Goal: Information Seeking & Learning: Learn about a topic

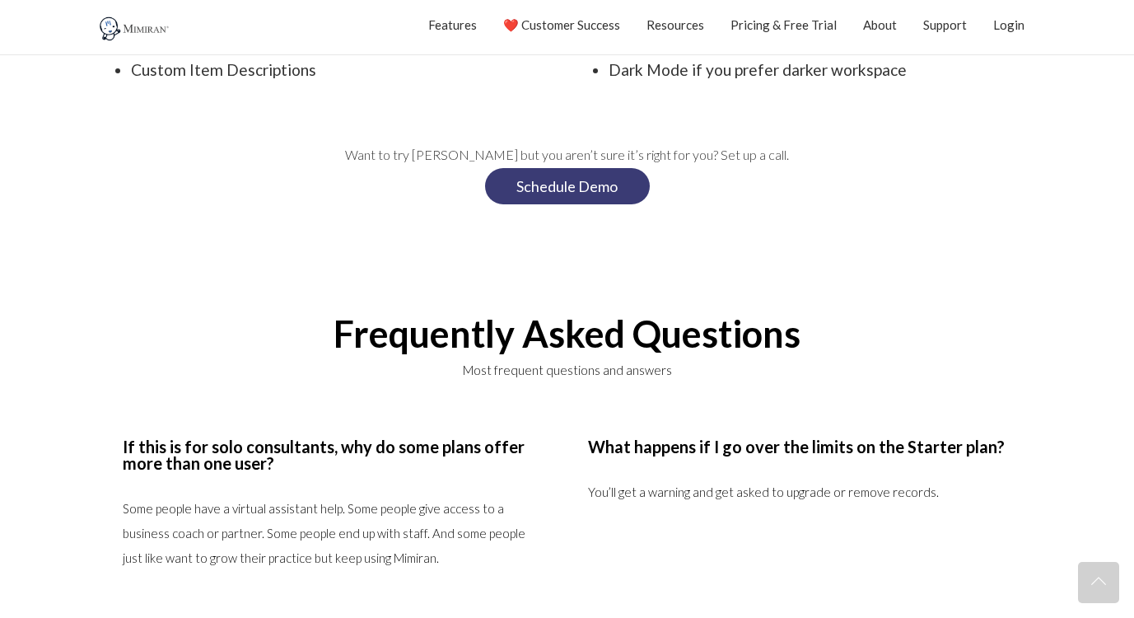
scroll to position [2581, 0]
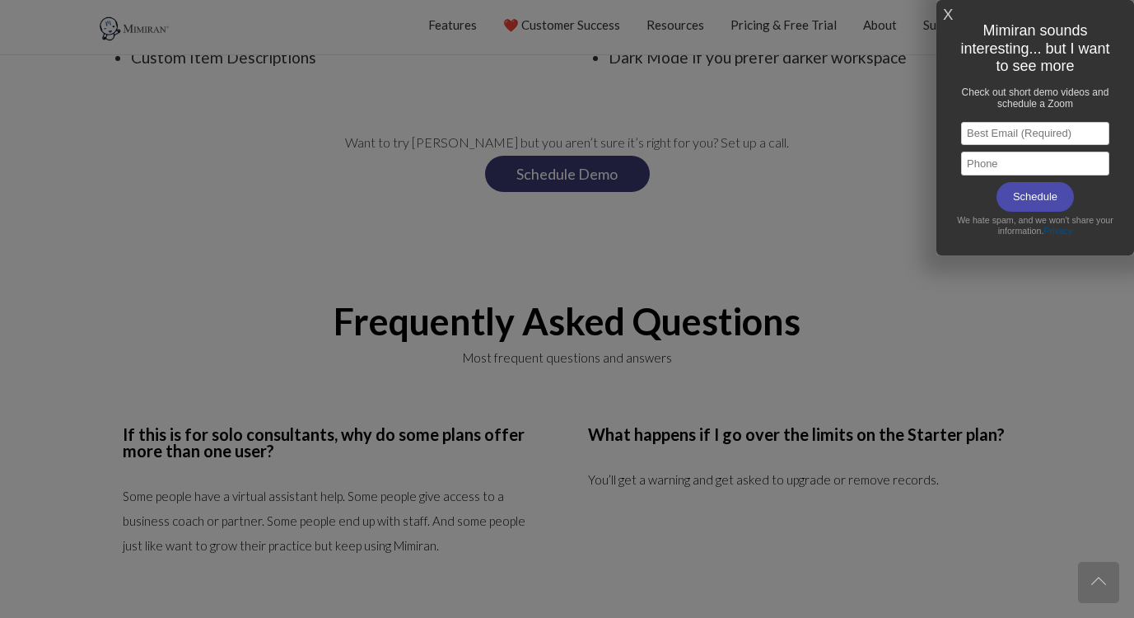
click at [951, 17] on link "X" at bounding box center [948, 15] width 10 height 27
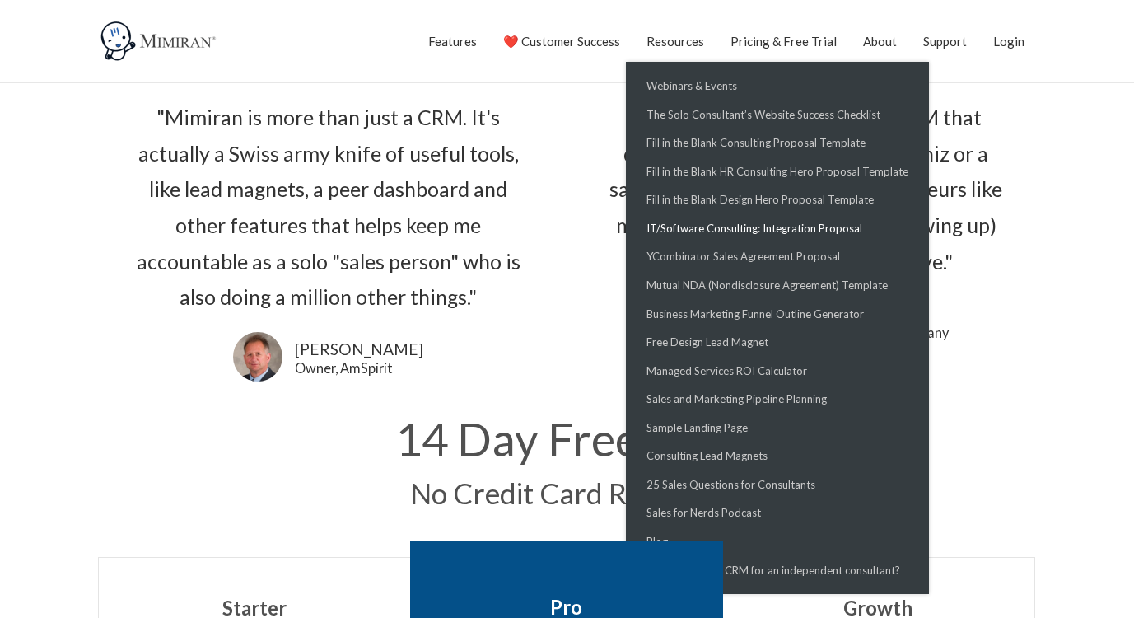
scroll to position [76, 0]
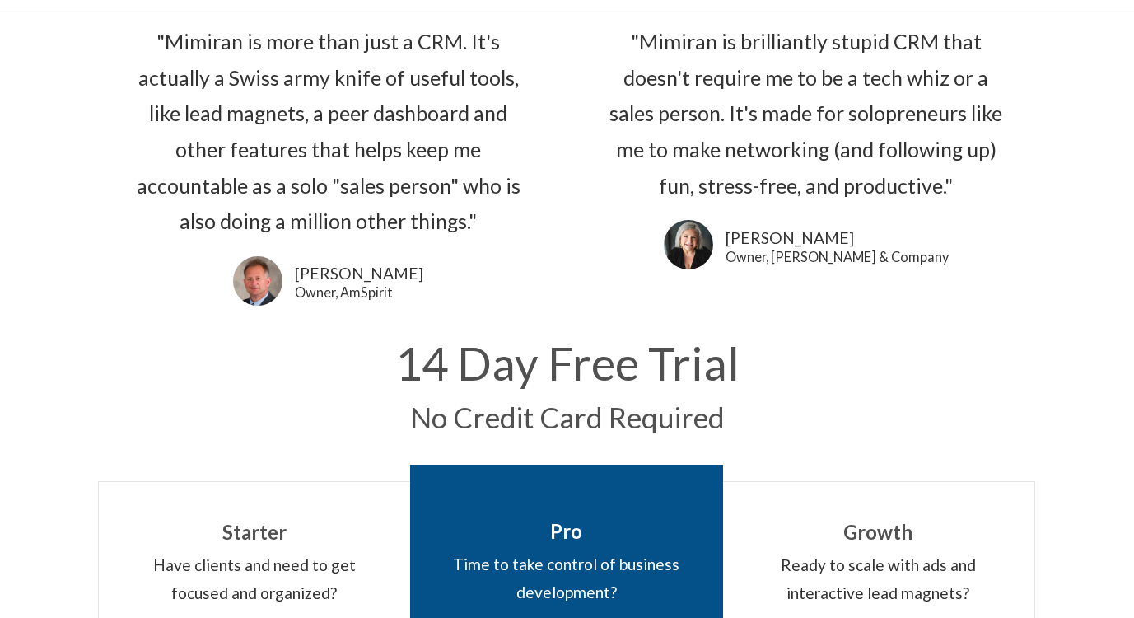
click at [547, 201] on section ""Mimiran is more than just a CRM. It's actually a Swiss army knife of useful to…" at bounding box center [328, 166] width 461 height 300
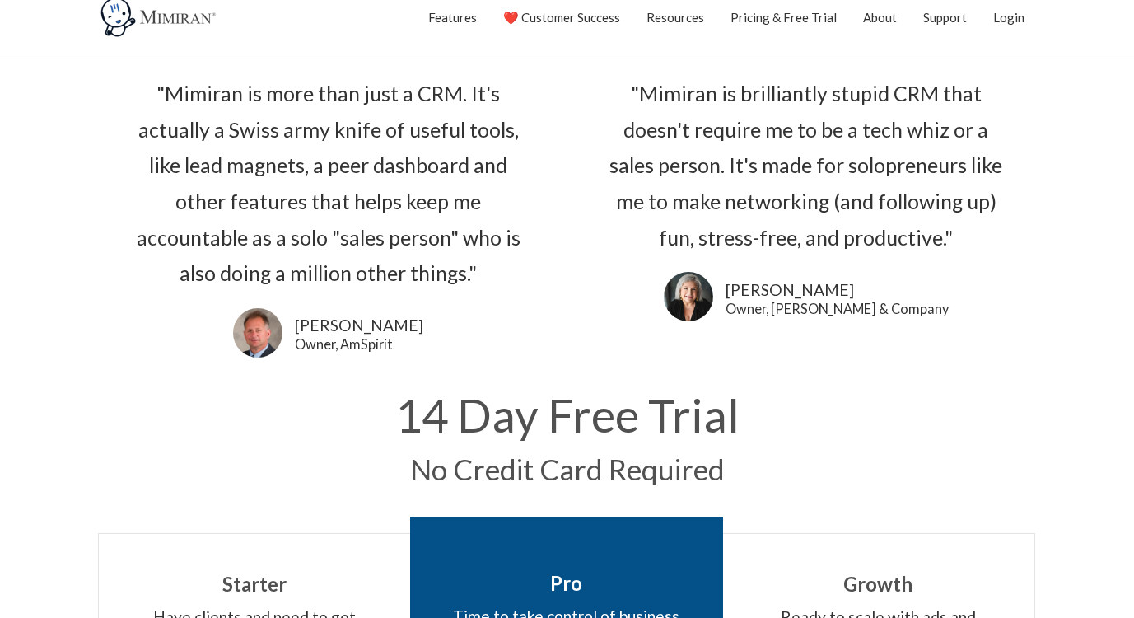
scroll to position [0, 0]
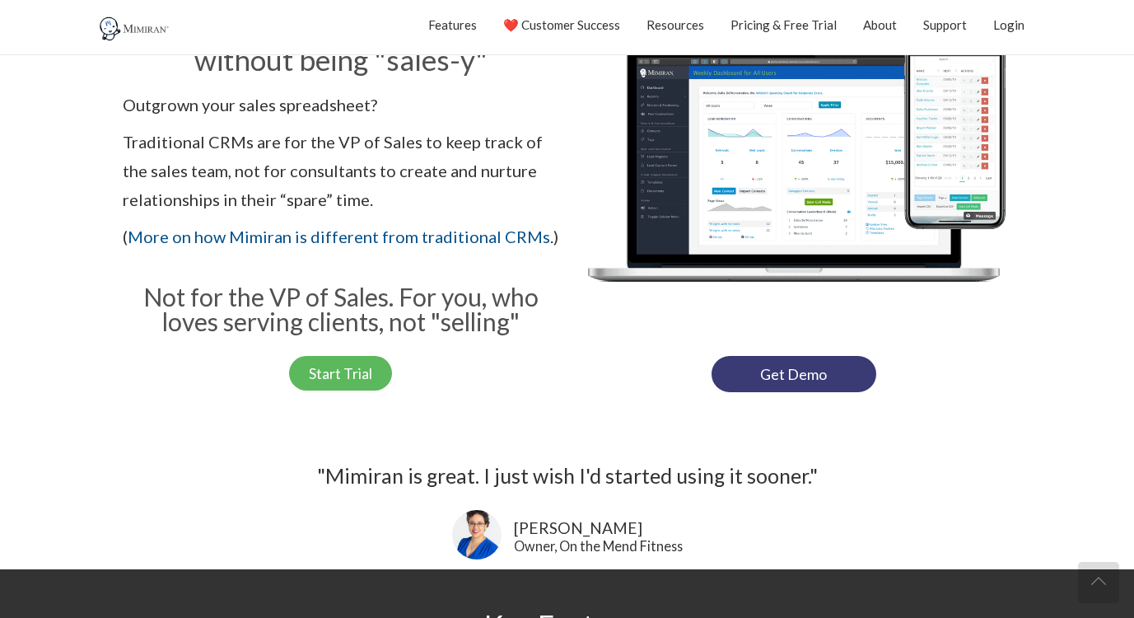
scroll to position [303, 0]
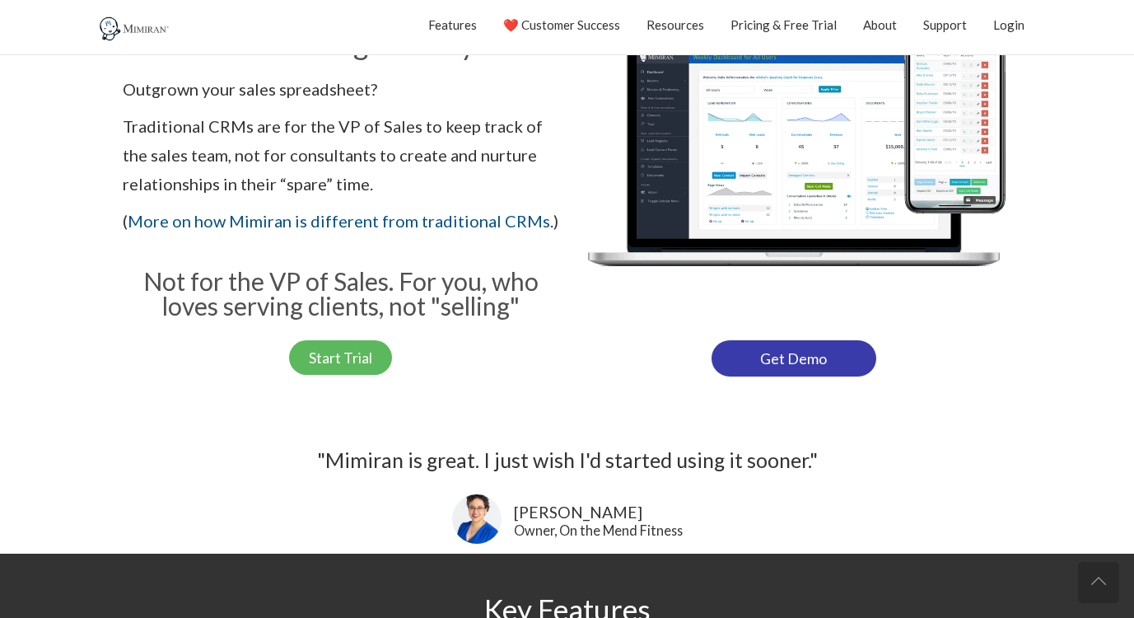
click at [784, 352] on link "Get Demo" at bounding box center [793, 358] width 165 height 36
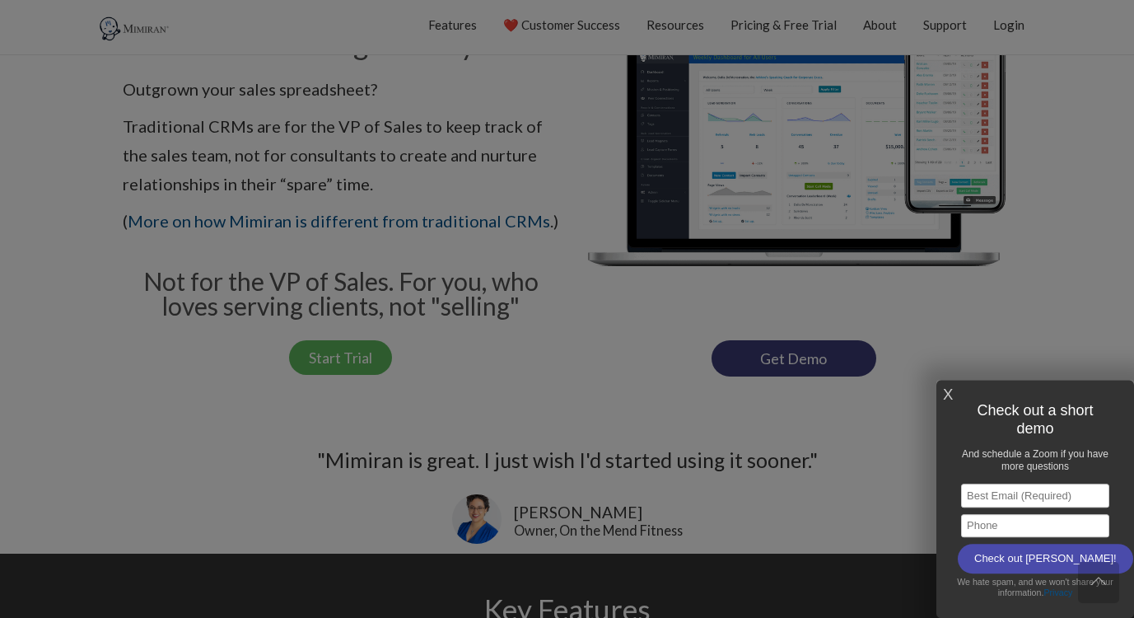
click at [944, 394] on link "X" at bounding box center [948, 394] width 10 height 27
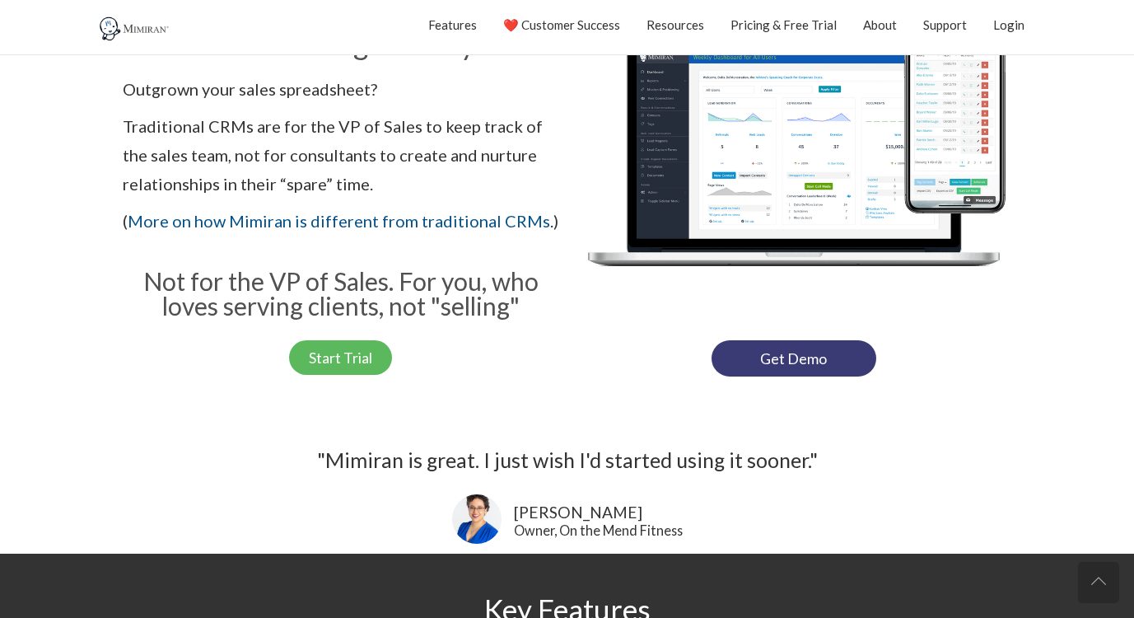
click at [583, 303] on img at bounding box center [794, 160] width 436 height 328
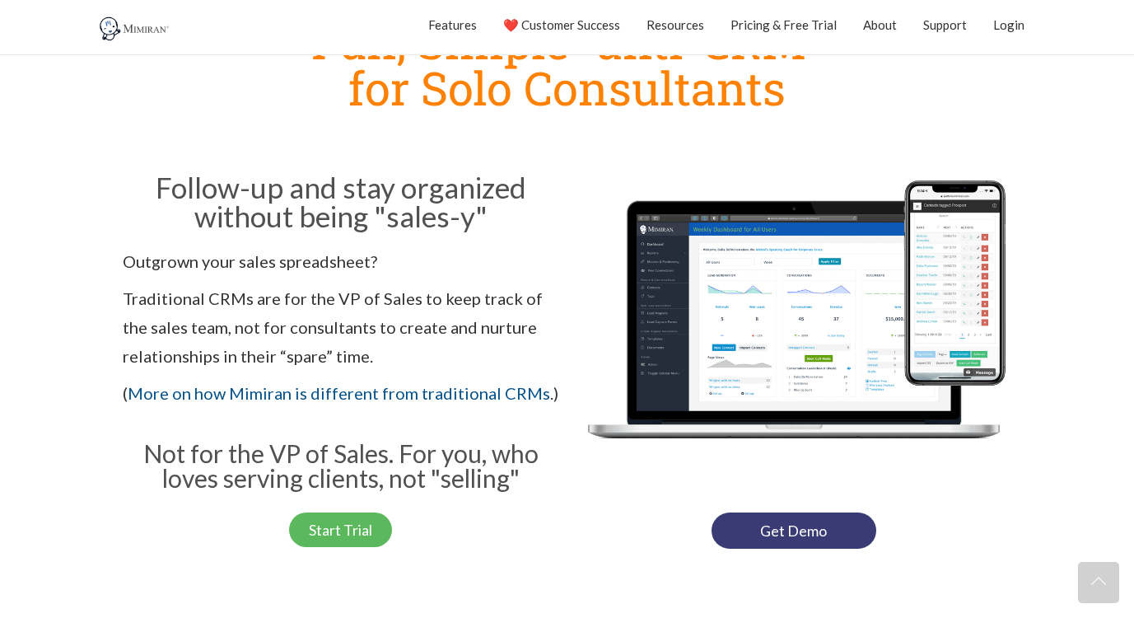
scroll to position [0, 0]
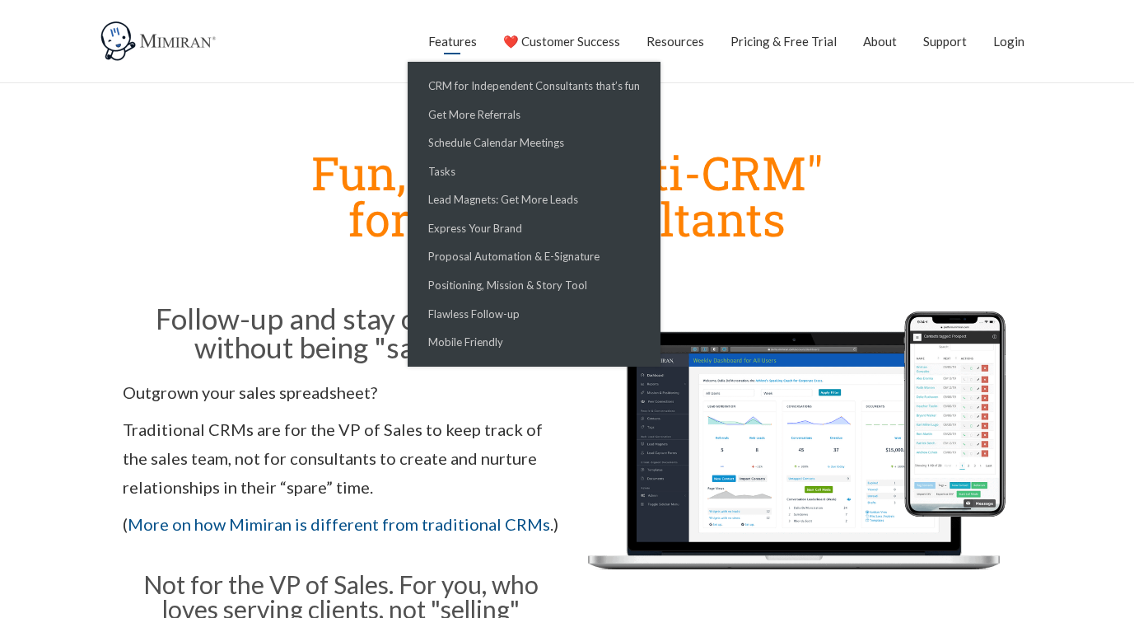
click at [0, 0] on link "CRM for Independent Consultants that’s fun" at bounding box center [0, 0] width 0 height 0
